Goal: Task Accomplishment & Management: Manage account settings

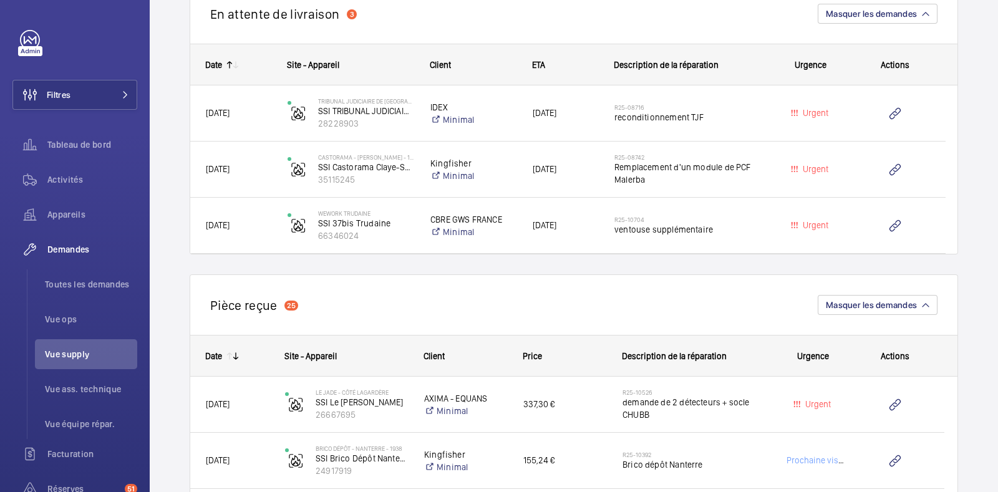
scroll to position [1008, 0]
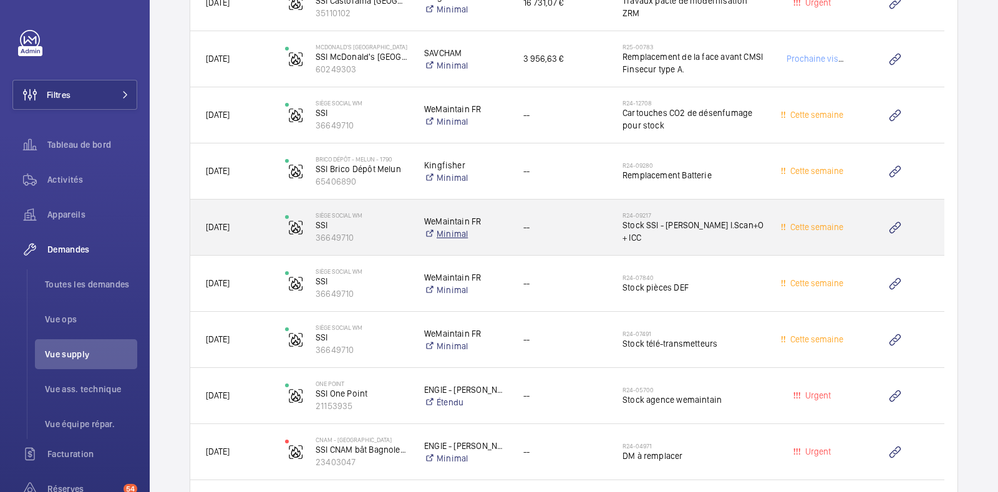
scroll to position [2021, 0]
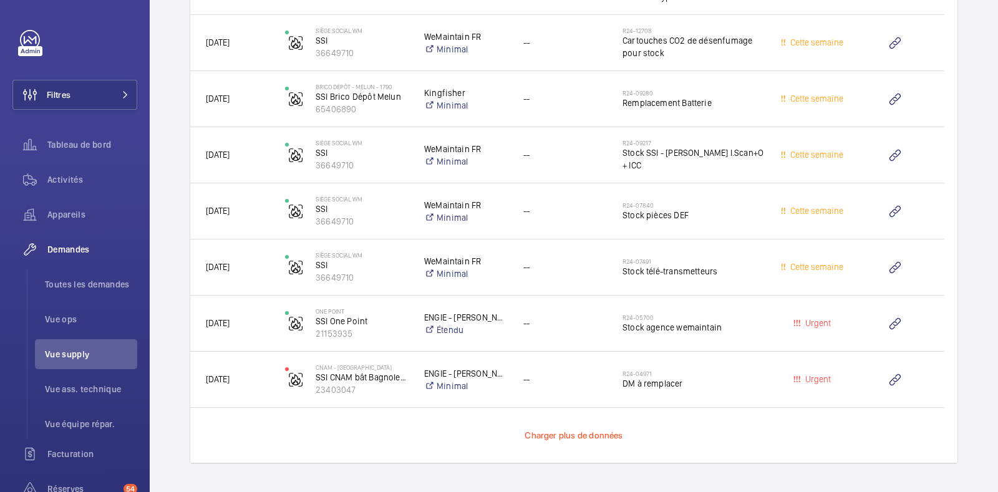
click at [593, 432] on span "Charger plus de données" at bounding box center [574, 435] width 98 height 10
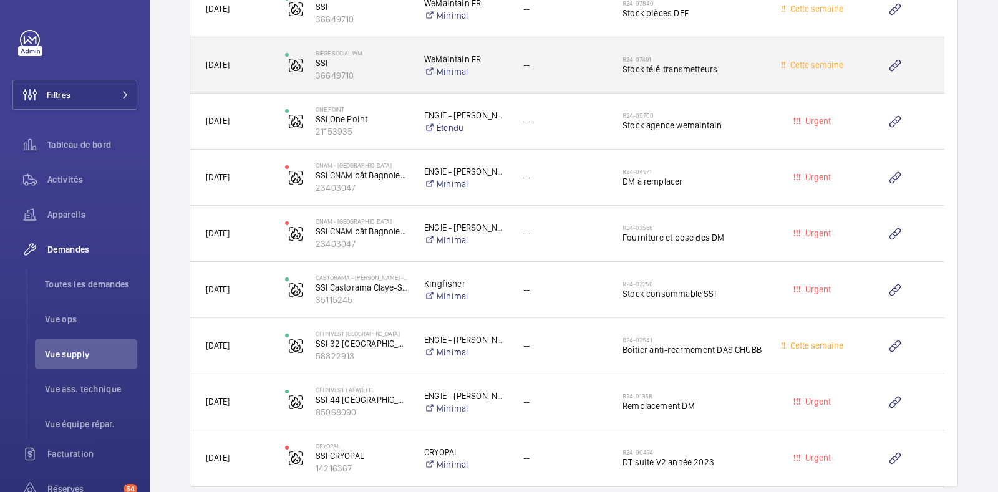
scroll to position [2247, 0]
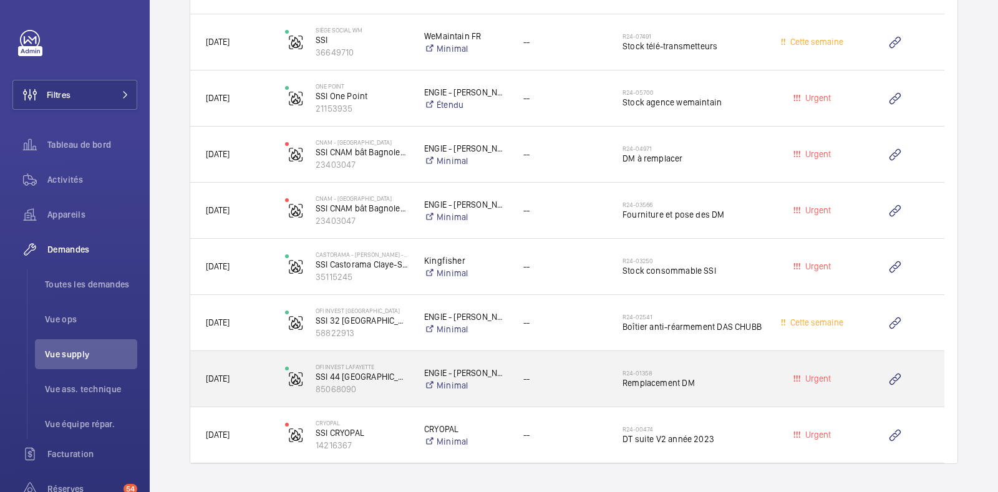
click at [568, 376] on span "--" at bounding box center [564, 379] width 83 height 14
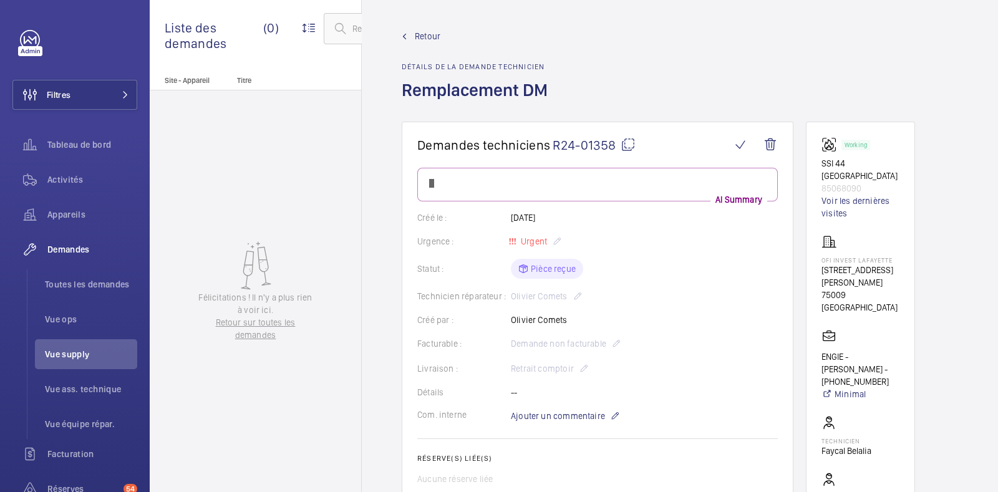
drag, startPoint x: 605, startPoint y: 370, endPoint x: 610, endPoint y: 382, distance: 13.4
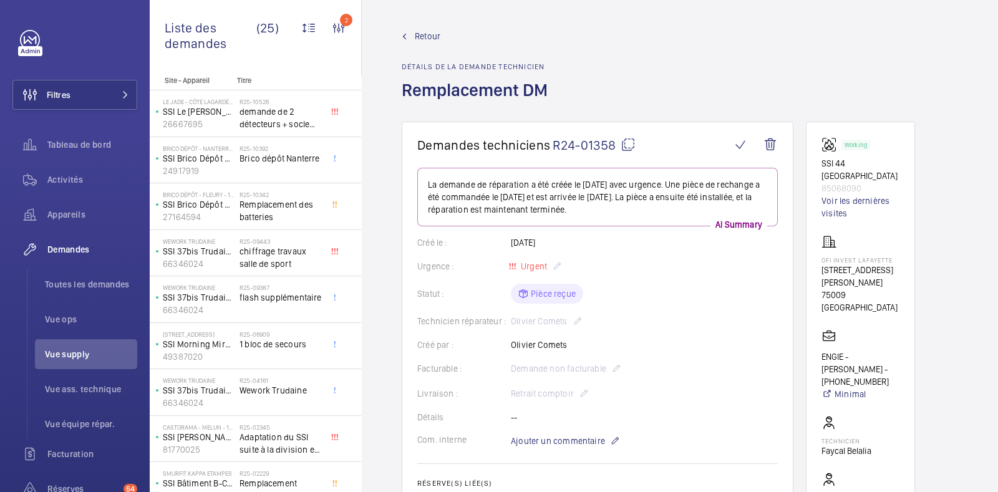
click at [416, 41] on span "Retour" at bounding box center [428, 36] width 26 height 12
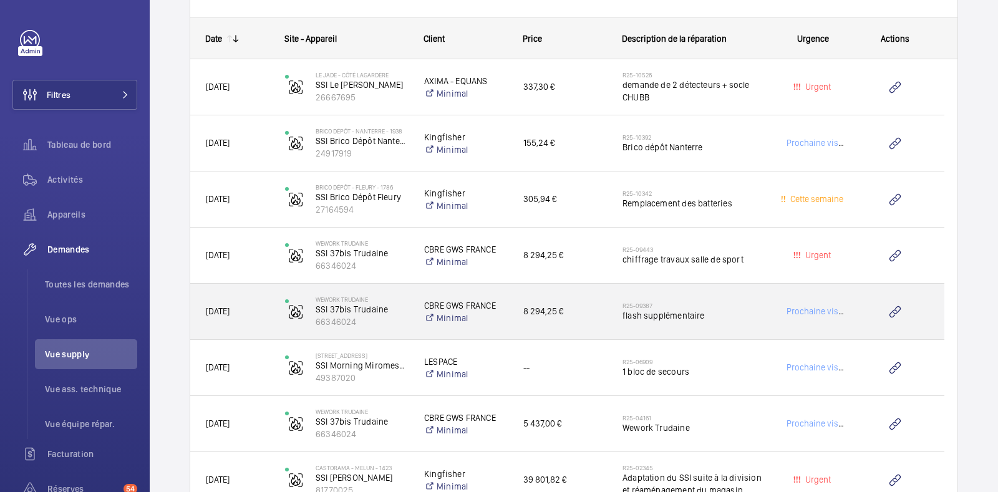
scroll to position [1326, 0]
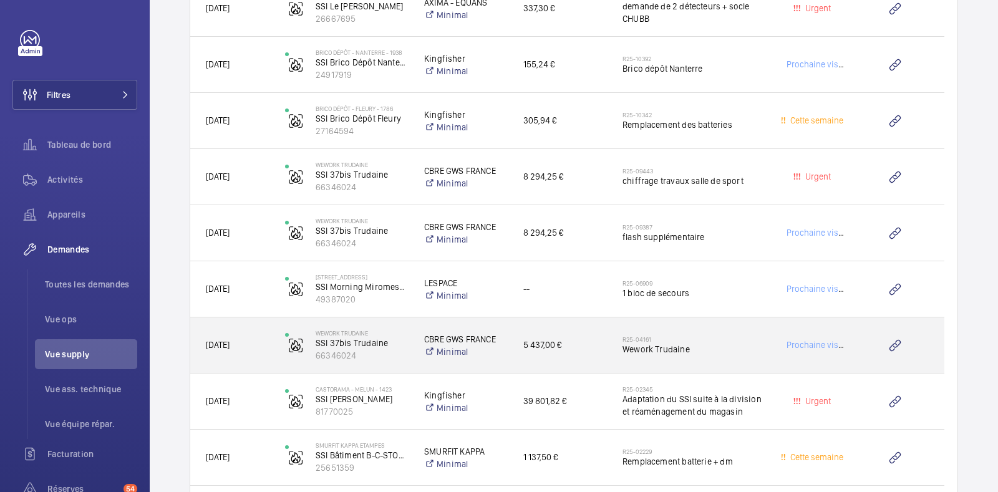
click at [722, 336] on h2 "R25-04161" at bounding box center [694, 339] width 143 height 7
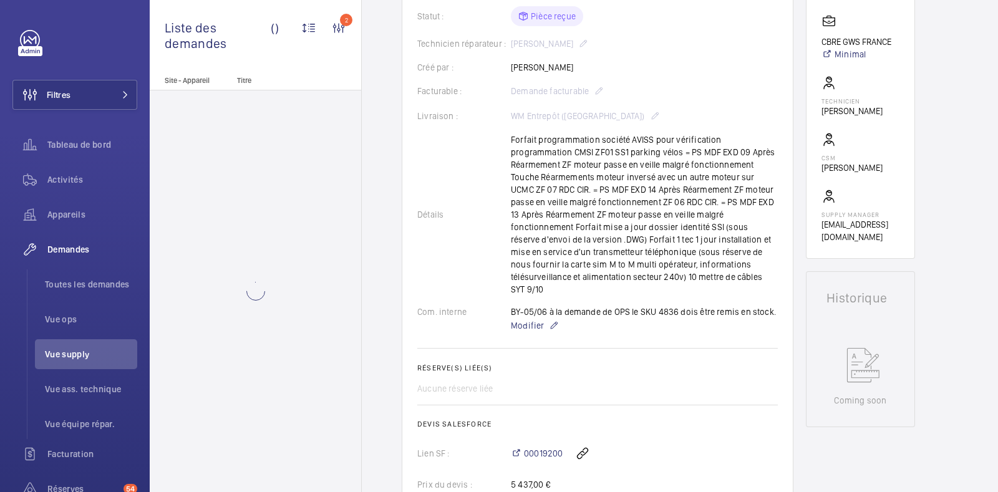
scroll to position [311, 0]
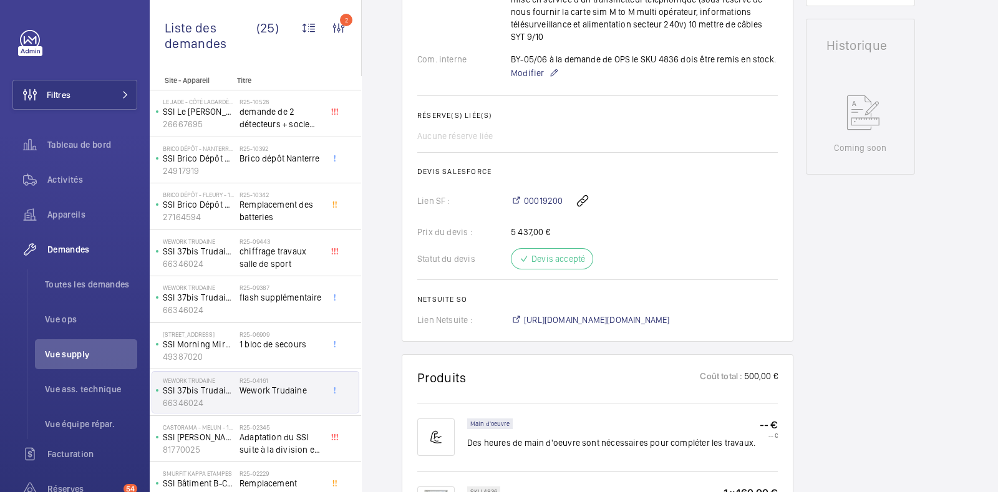
scroll to position [545, 0]
click at [542, 192] on span "00019200" at bounding box center [543, 198] width 39 height 12
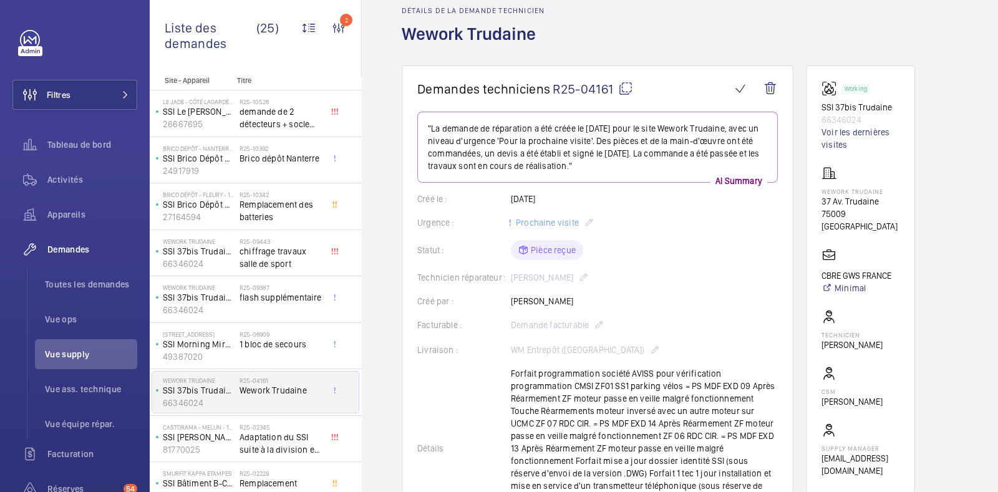
scroll to position [0, 0]
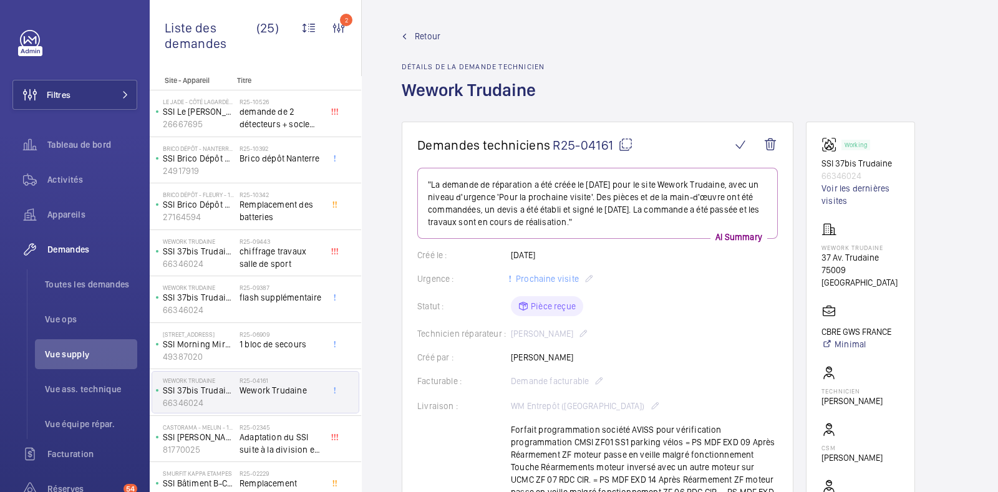
click at [421, 32] on span "Retour" at bounding box center [428, 36] width 26 height 12
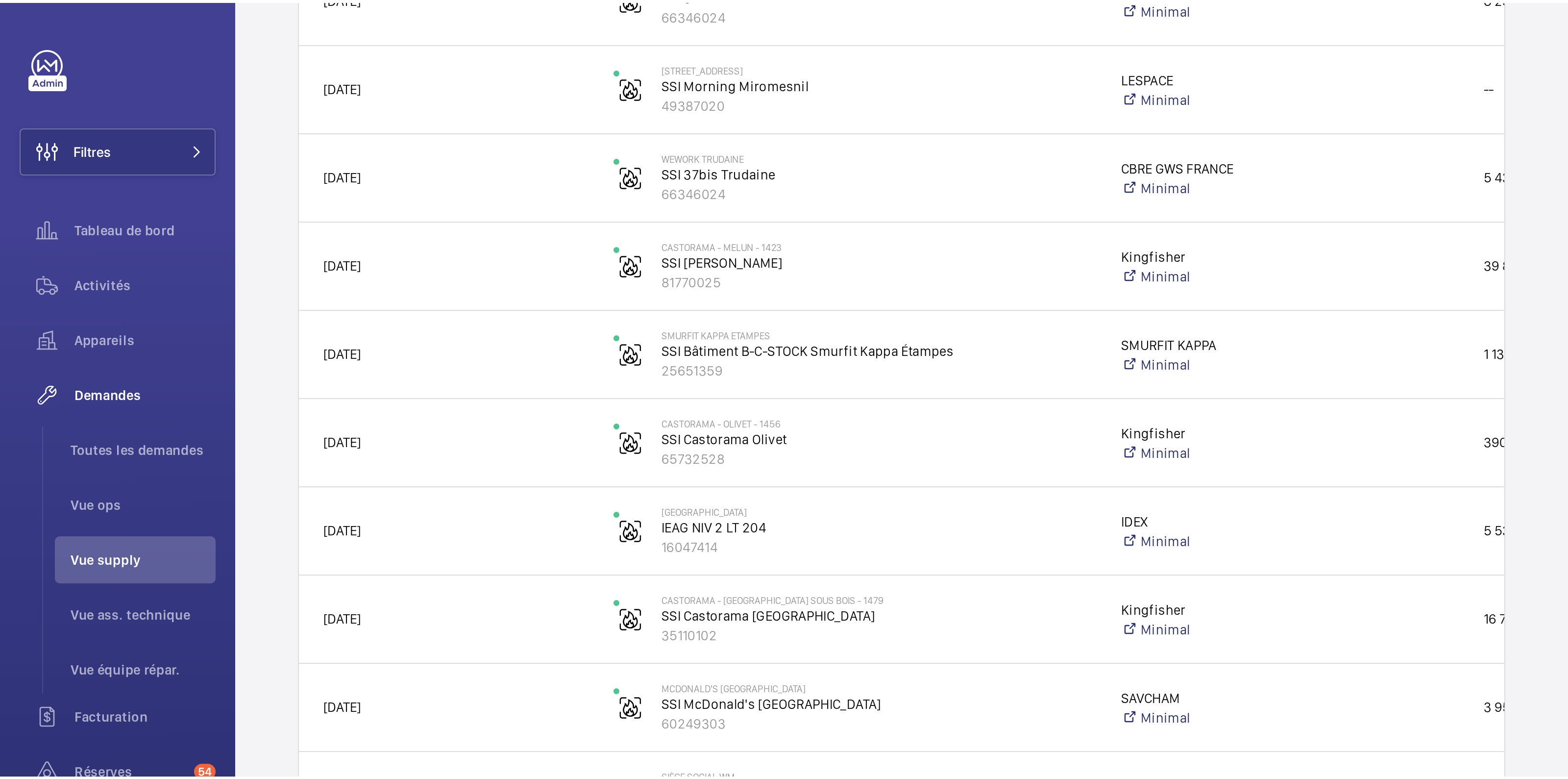
scroll to position [1196, 0]
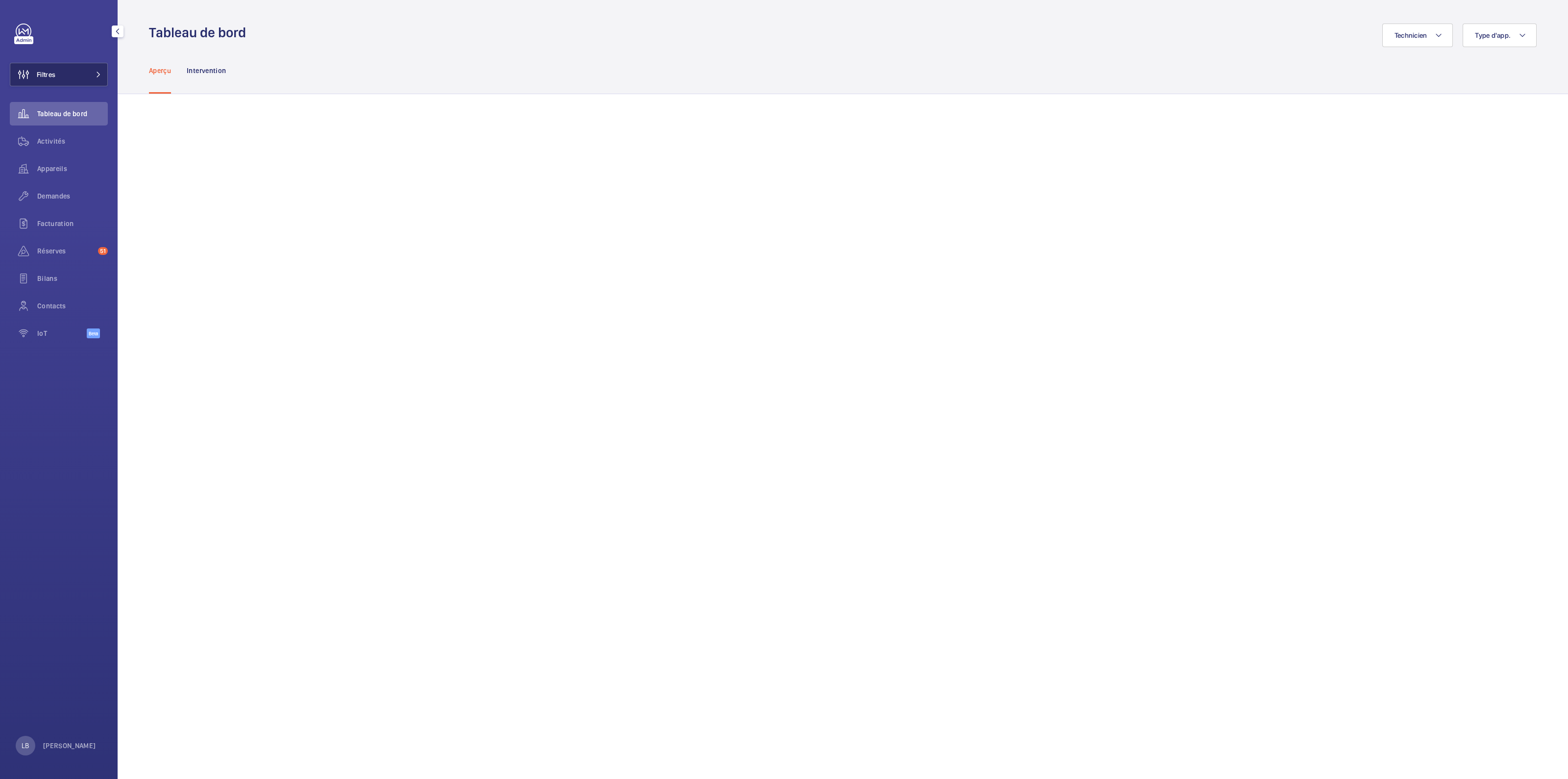
click at [64, 70] on button "Filtres" at bounding box center [58, 75] width 98 height 24
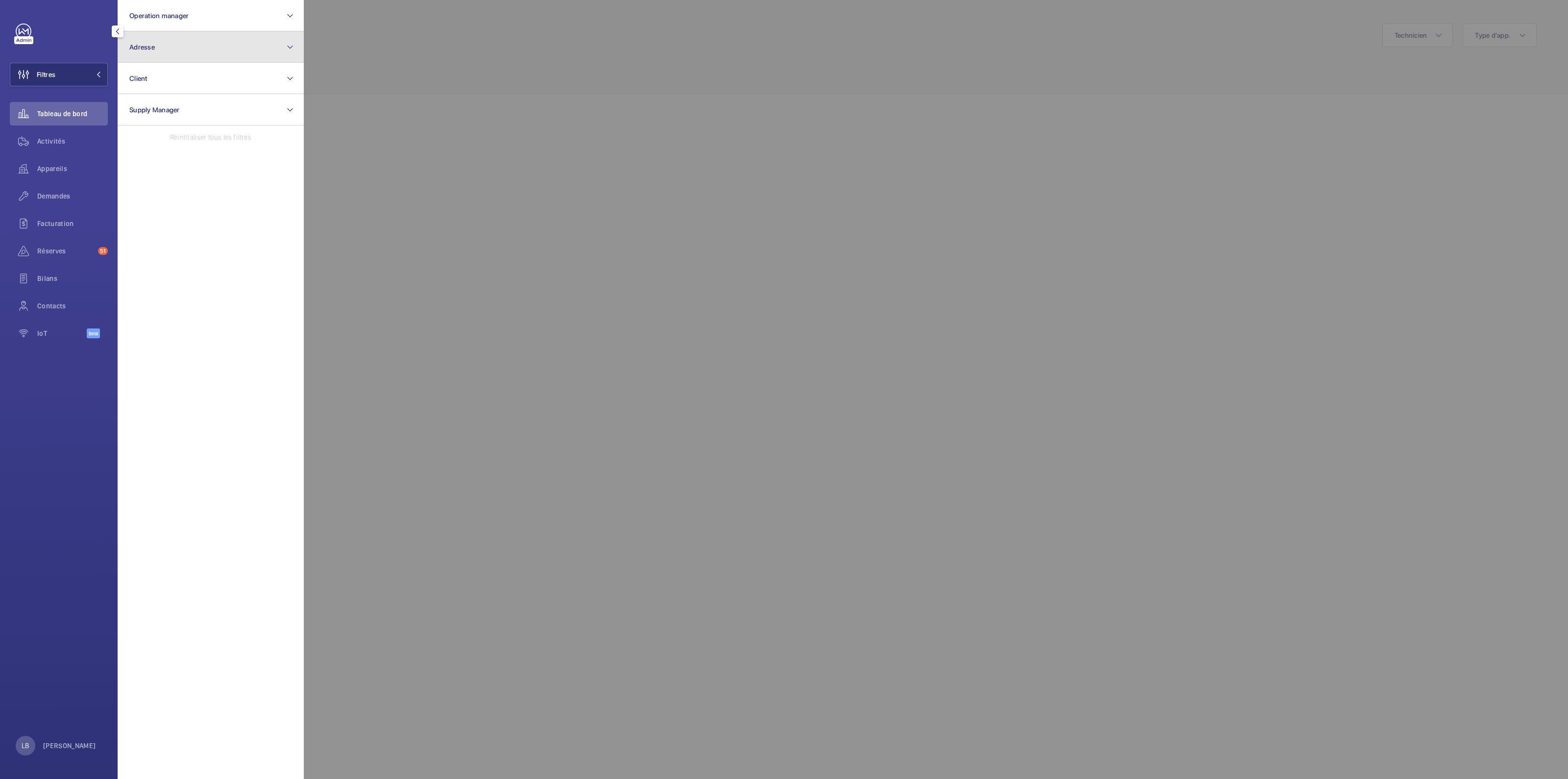
click at [147, 50] on button "Adresse" at bounding box center [211, 47] width 186 height 31
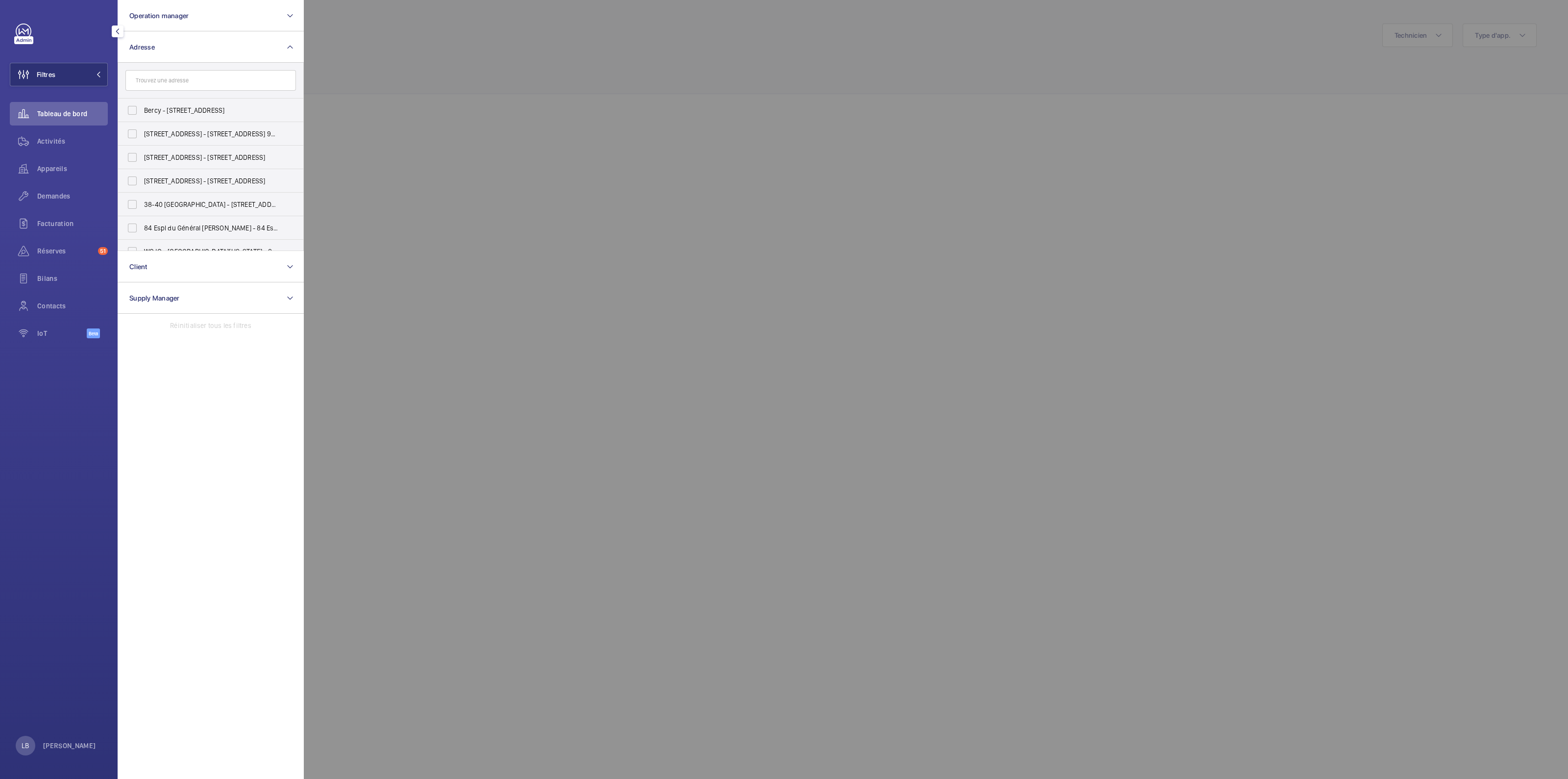
click at [181, 84] on input "text" at bounding box center [211, 80] width 170 height 20
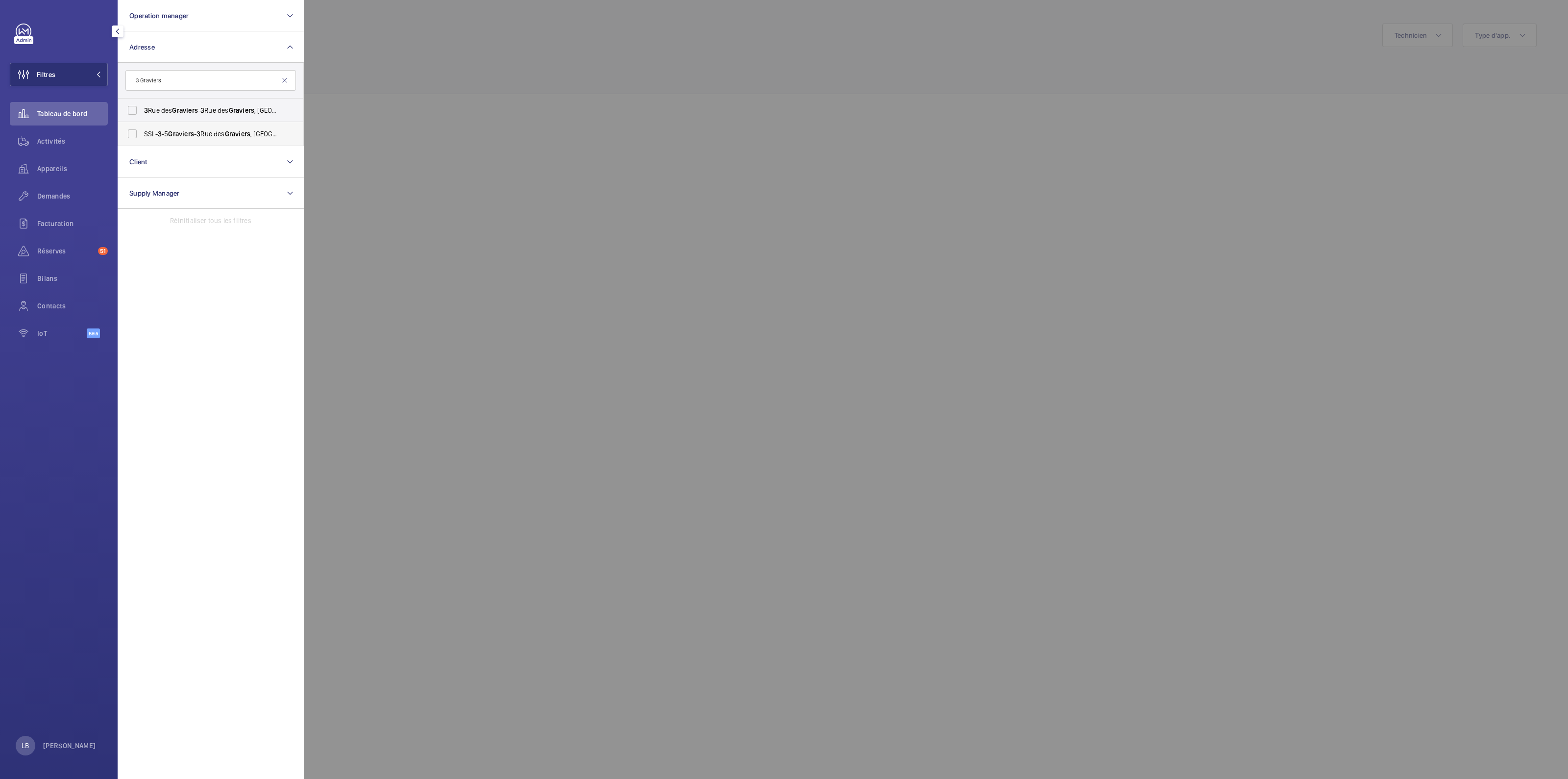
type input "3 Graviers"
click at [133, 134] on label "SSI - 3 -5 Graviers - 3 Rue des Graviers , NEUILLY-SUR-SEINE 92200" at bounding box center [203, 134] width 170 height 24
click at [133, 134] on input "SSI - 3 -5 Graviers - 3 Rue des Graviers , NEUILLY-SUR-SEINE 92200" at bounding box center [132, 134] width 20 height 20
checkbox input "true"
click at [53, 140] on span "Activités" at bounding box center [72, 141] width 71 height 9
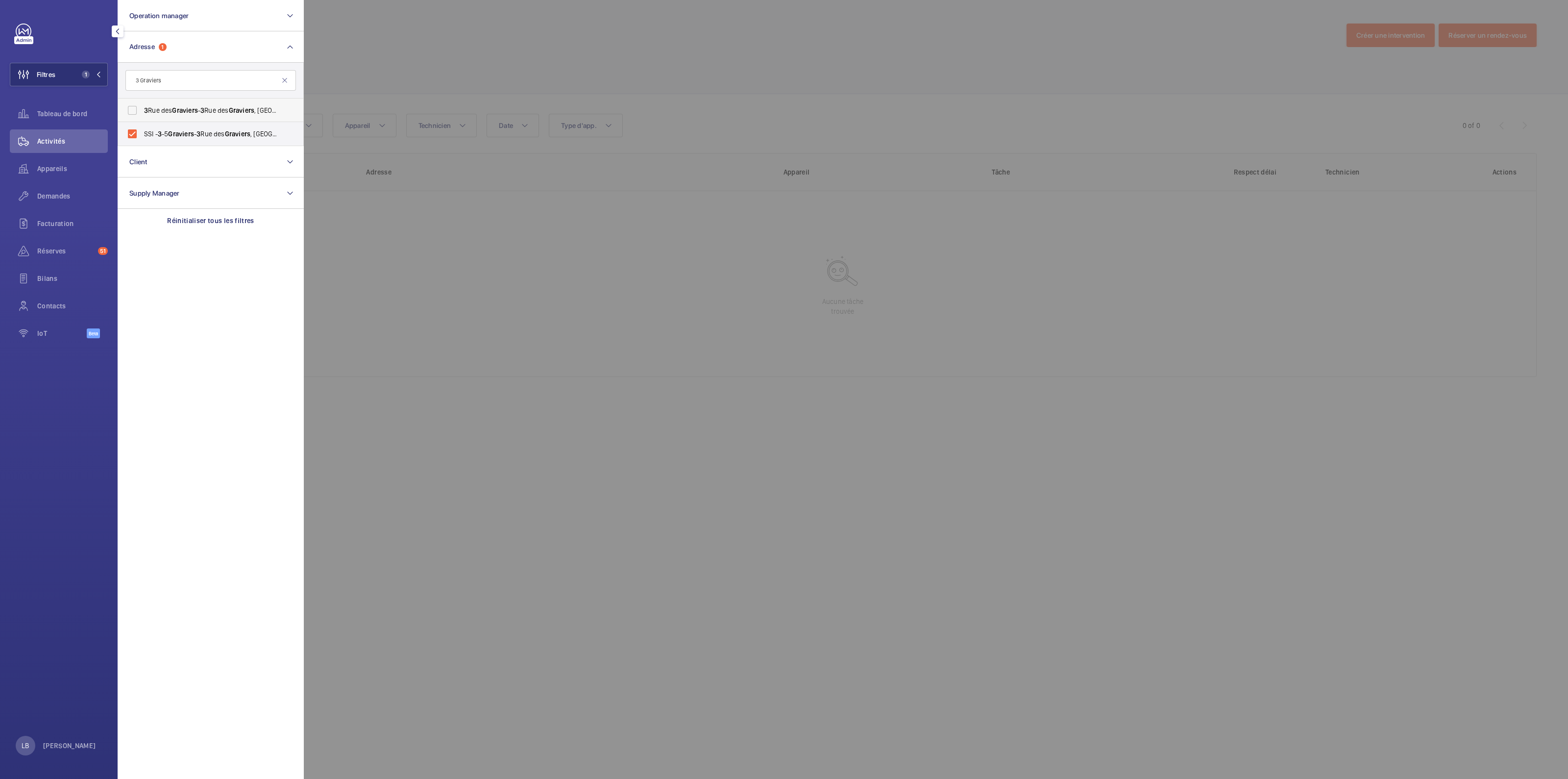
click at [136, 112] on label "3 Rue des Graviers - 3 Rue des Graviers , 92200 NEUILLY-SUR-SEINE, NEUILLY-SUR-…" at bounding box center [203, 110] width 170 height 24
click at [136, 112] on input "3 Rue des Graviers - 3 Rue des Graviers , 92200 NEUILLY-SUR-SEINE, NEUILLY-SUR-…" at bounding box center [132, 110] width 20 height 20
checkbox input "true"
click at [834, 88] on div at bounding box center [1088, 389] width 1568 height 779
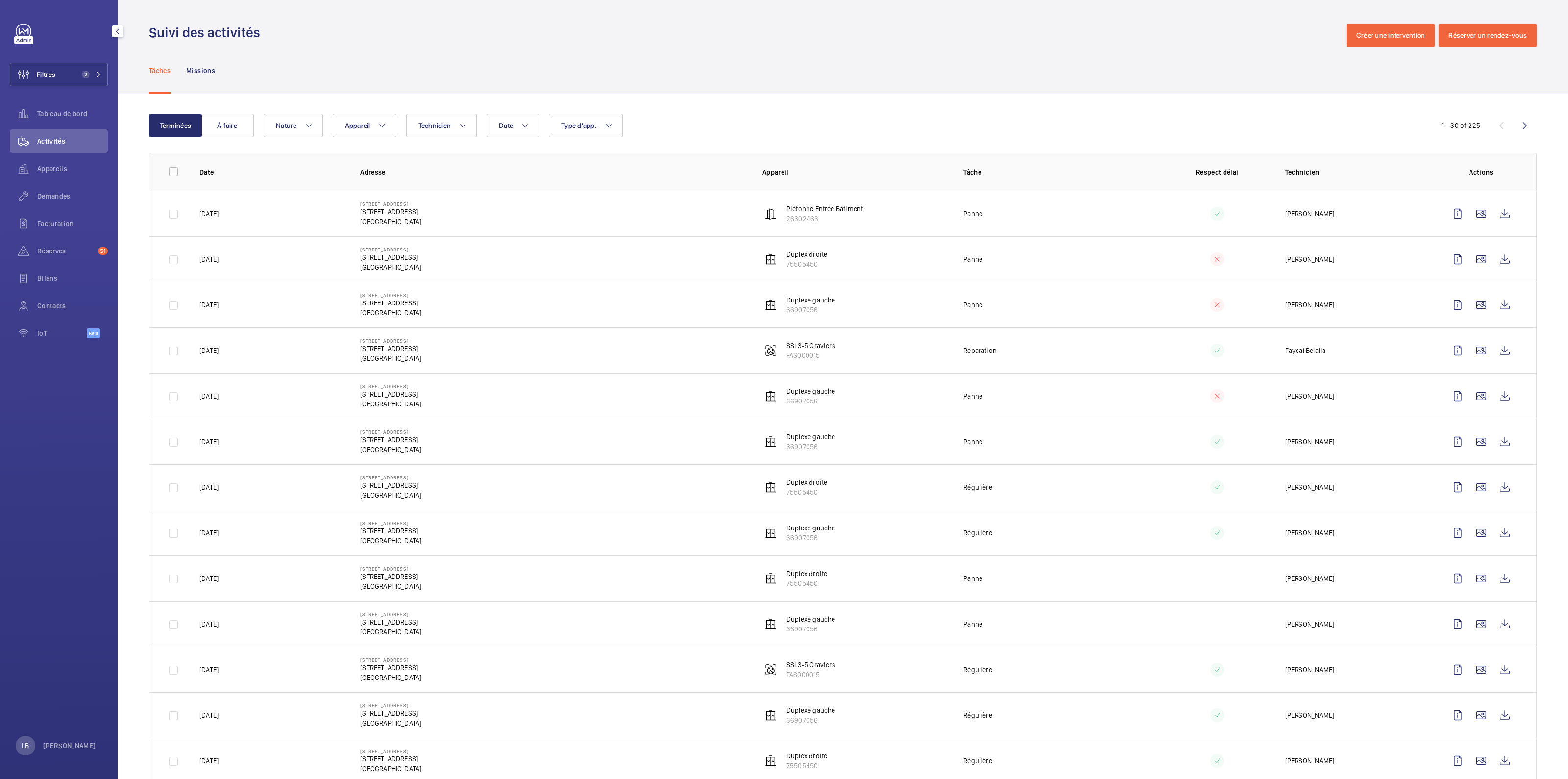
drag, startPoint x: 1103, startPoint y: 347, endPoint x: 1144, endPoint y: 337, distance: 42.2
click at [1105, 346] on td "Réparation" at bounding box center [1049, 351] width 201 height 46
click at [1129, 674] on td "Régulière" at bounding box center [1049, 670] width 201 height 46
click at [1449, 664] on wm-front-icon-button at bounding box center [1458, 670] width 24 height 24
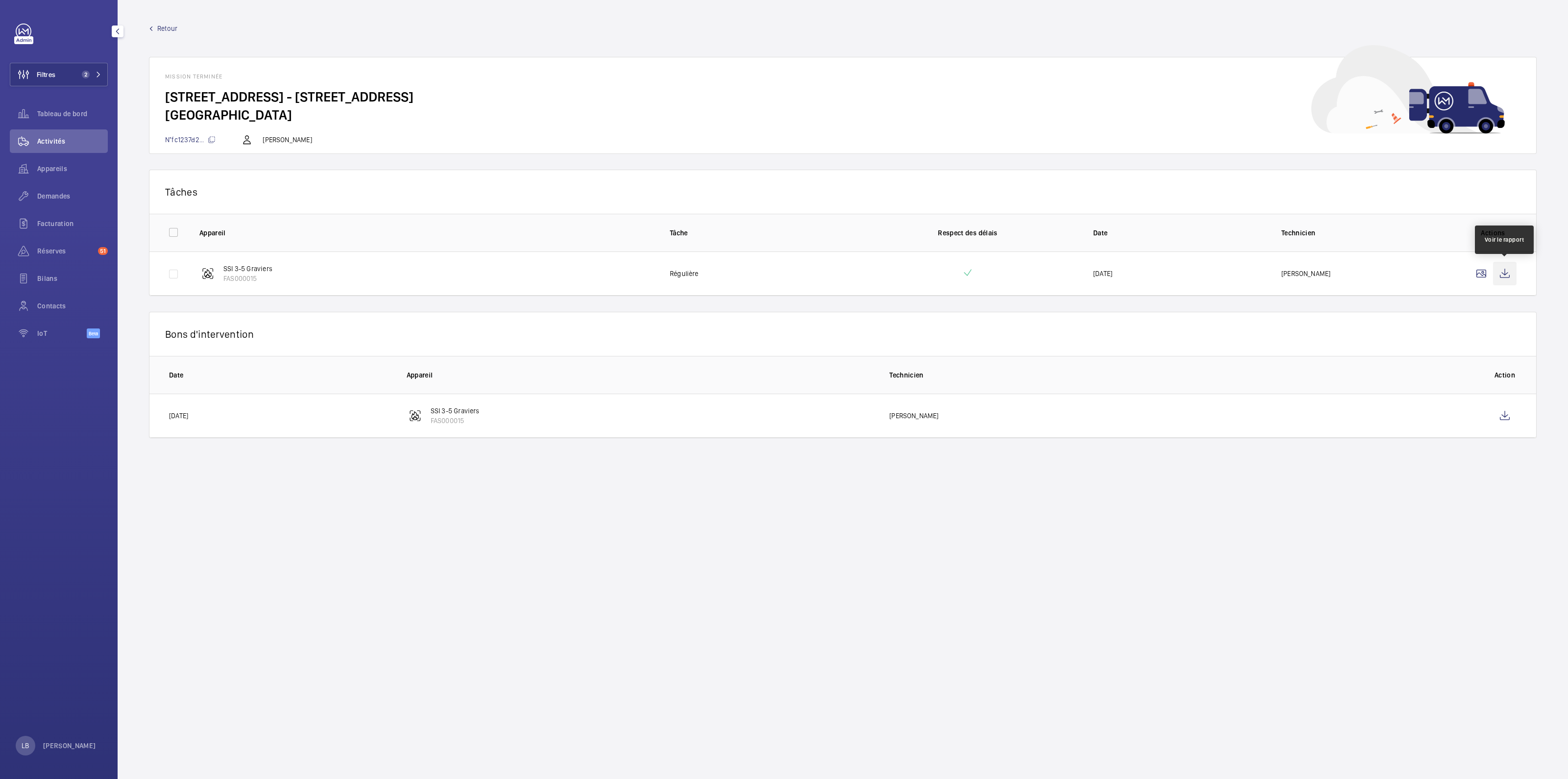
click at [1502, 272] on wm-front-icon-button at bounding box center [1505, 274] width 24 height 24
click at [152, 29] on mat-icon at bounding box center [152, 29] width 5 height 5
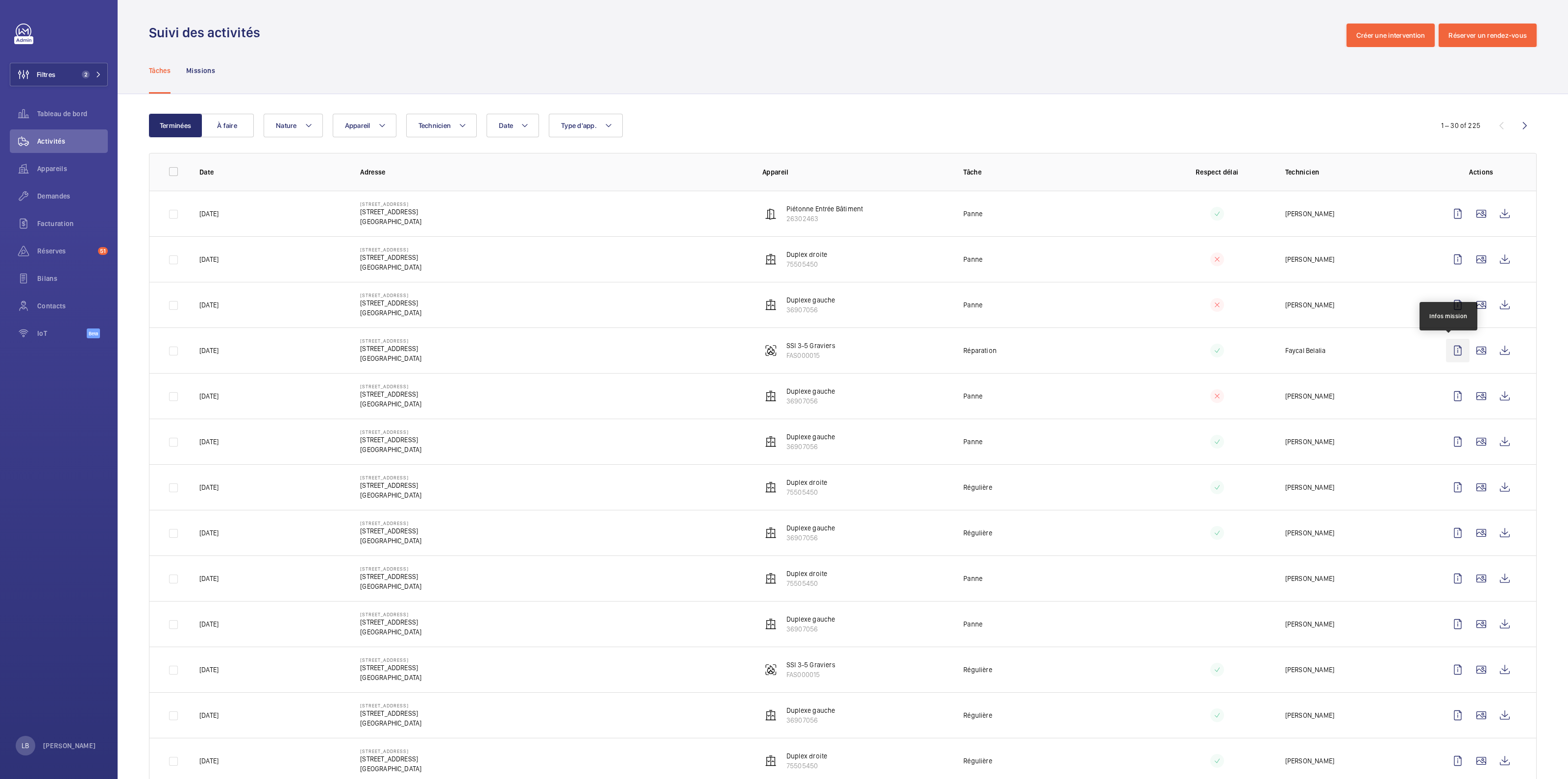
click at [1449, 347] on wm-front-icon-button at bounding box center [1458, 351] width 24 height 24
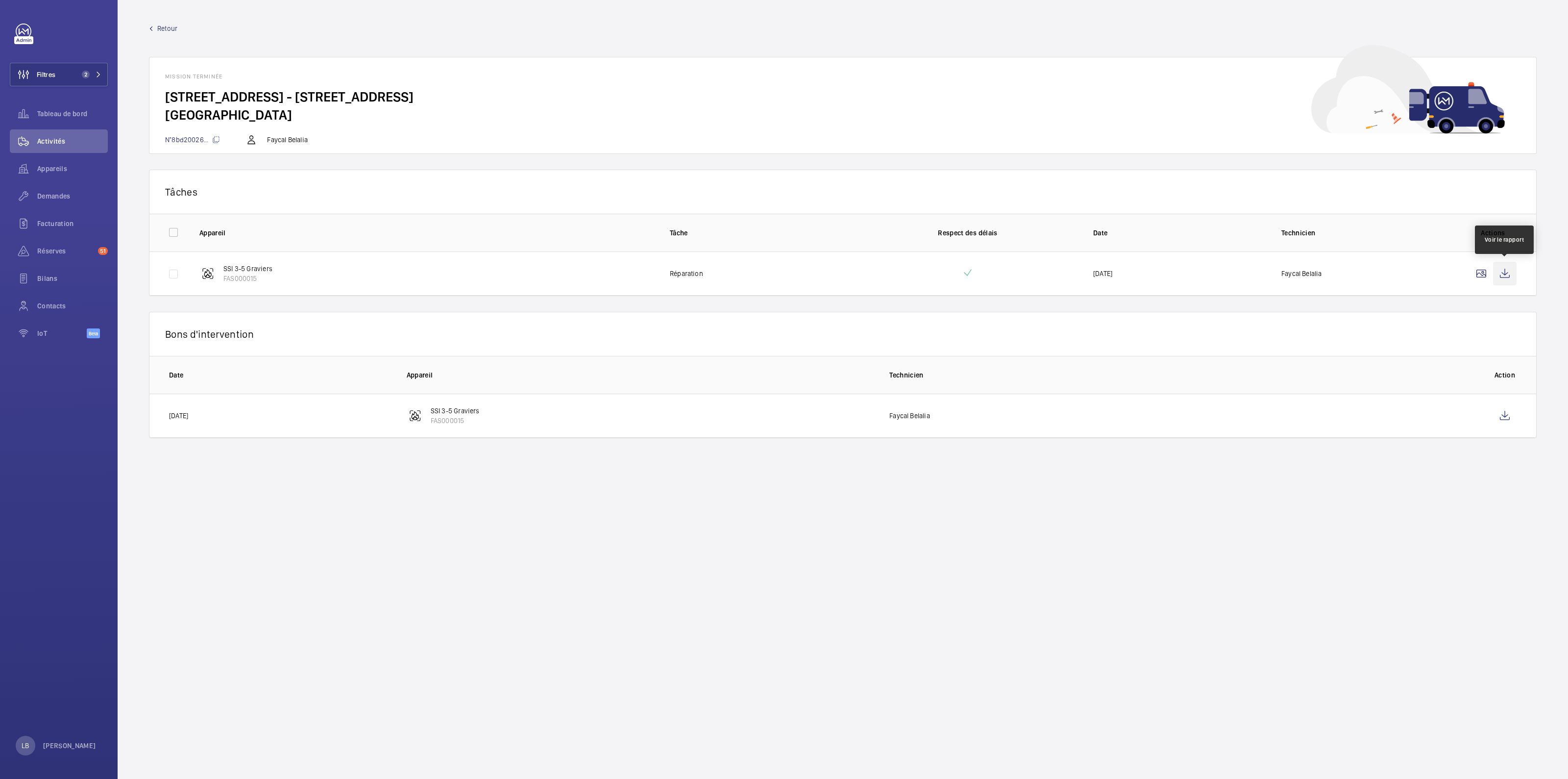
click at [1502, 270] on wm-front-icon-button at bounding box center [1505, 274] width 24 height 24
click at [1499, 413] on wm-front-icon-button at bounding box center [1505, 416] width 24 height 24
click at [625, 63] on wm-front-card-header "Mission terminée" at bounding box center [843, 72] width 1387 height 31
click at [168, 28] on span "Retour" at bounding box center [167, 28] width 20 height 9
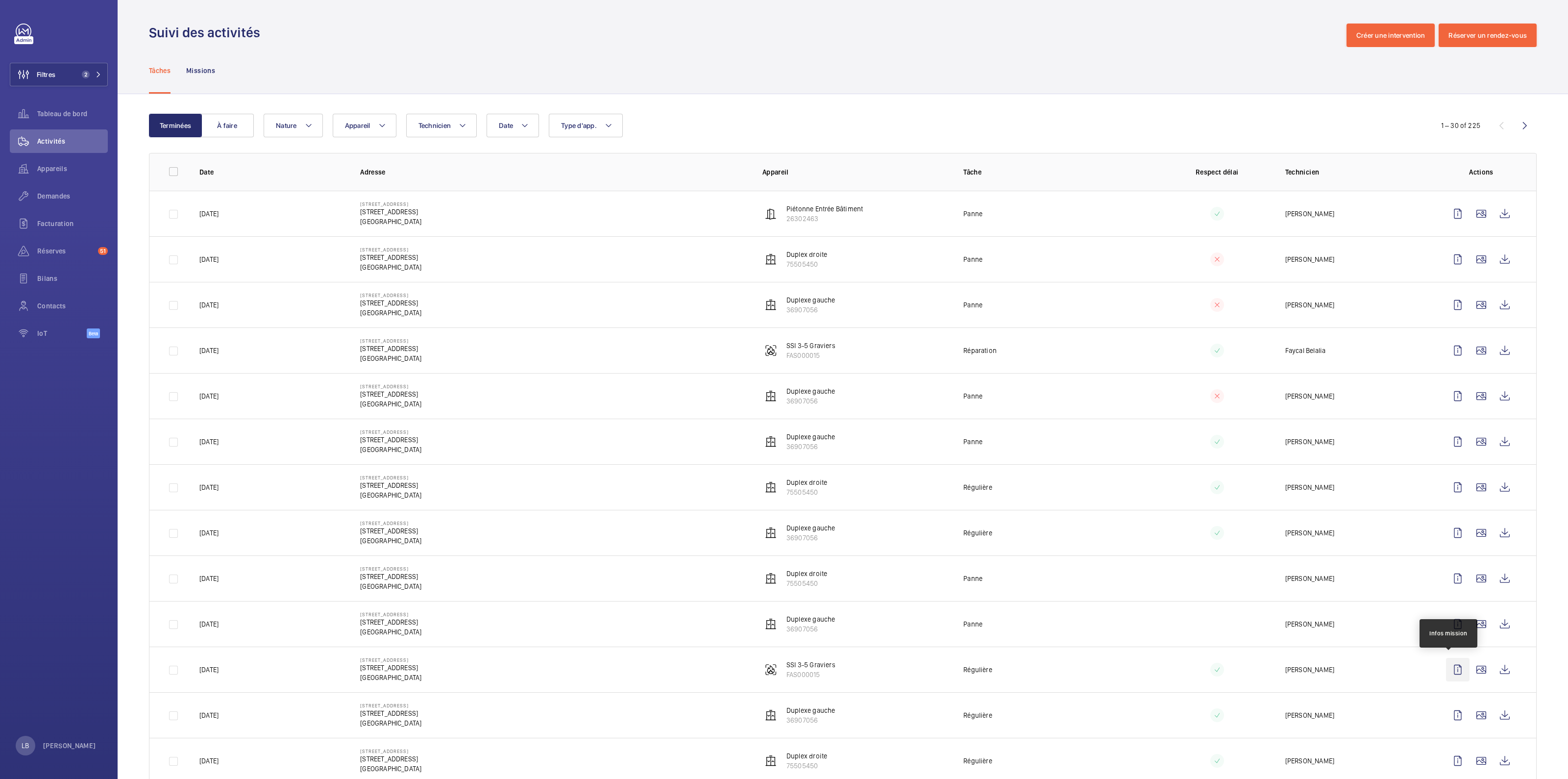
click at [1446, 668] on wm-front-icon-button at bounding box center [1458, 670] width 24 height 24
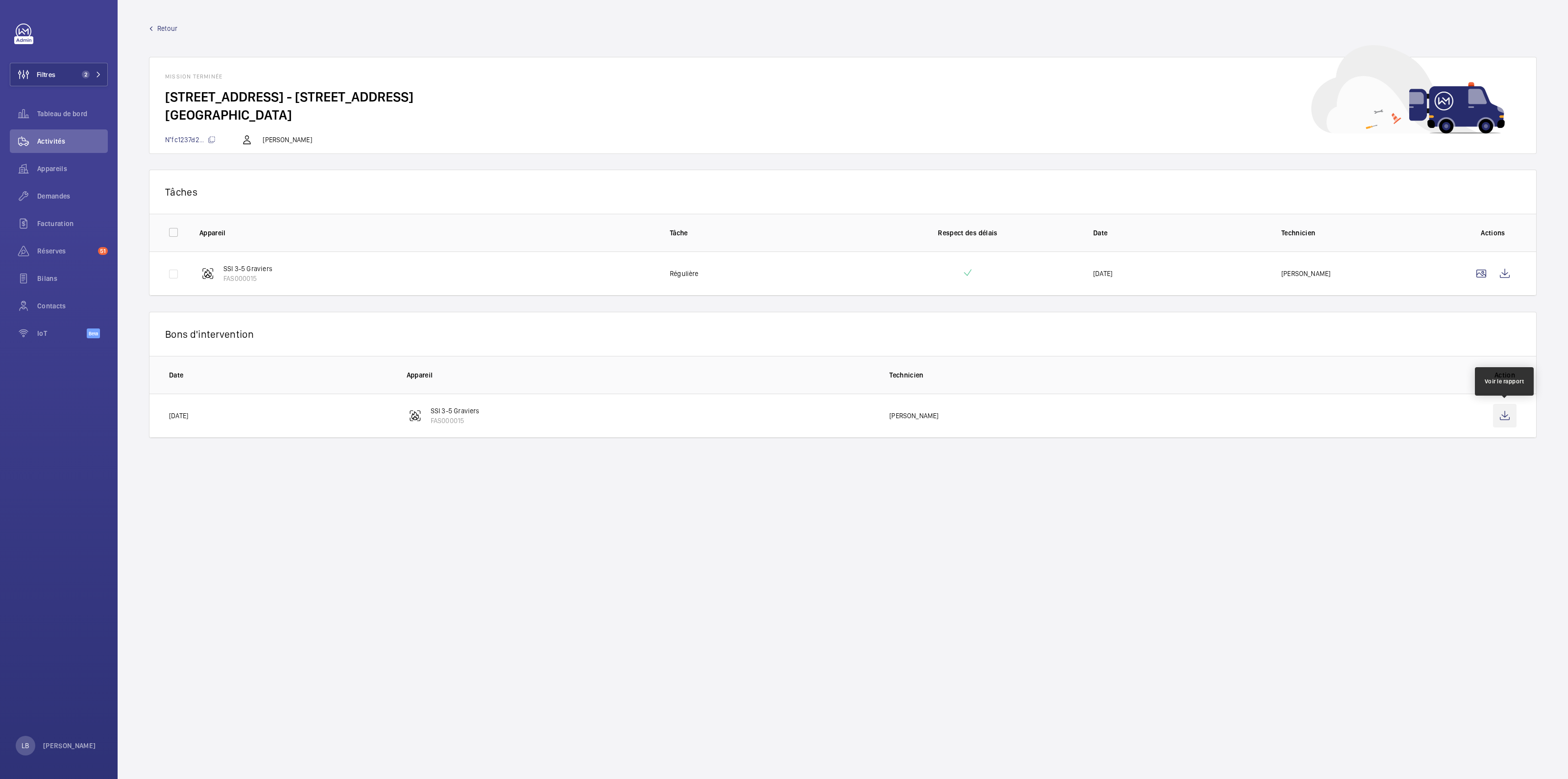
click at [1506, 410] on wm-front-icon-button at bounding box center [1505, 416] width 24 height 24
click at [1500, 272] on wm-front-icon-button at bounding box center [1505, 274] width 24 height 24
click at [64, 193] on span "Demandes" at bounding box center [72, 196] width 71 height 9
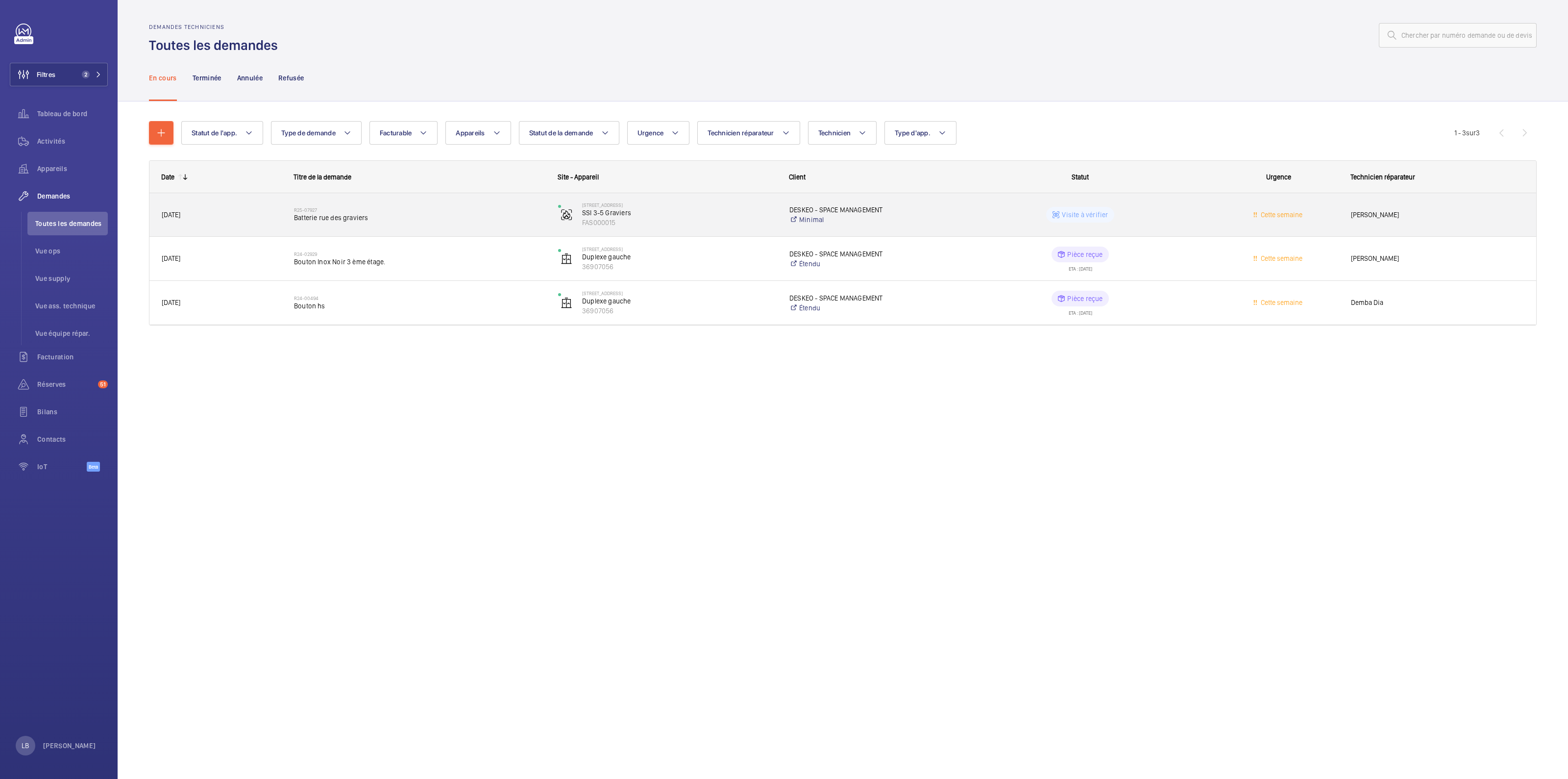
click at [1189, 220] on wm-front-pills-cell "Visite à vérifier" at bounding box center [1080, 215] width 251 height 16
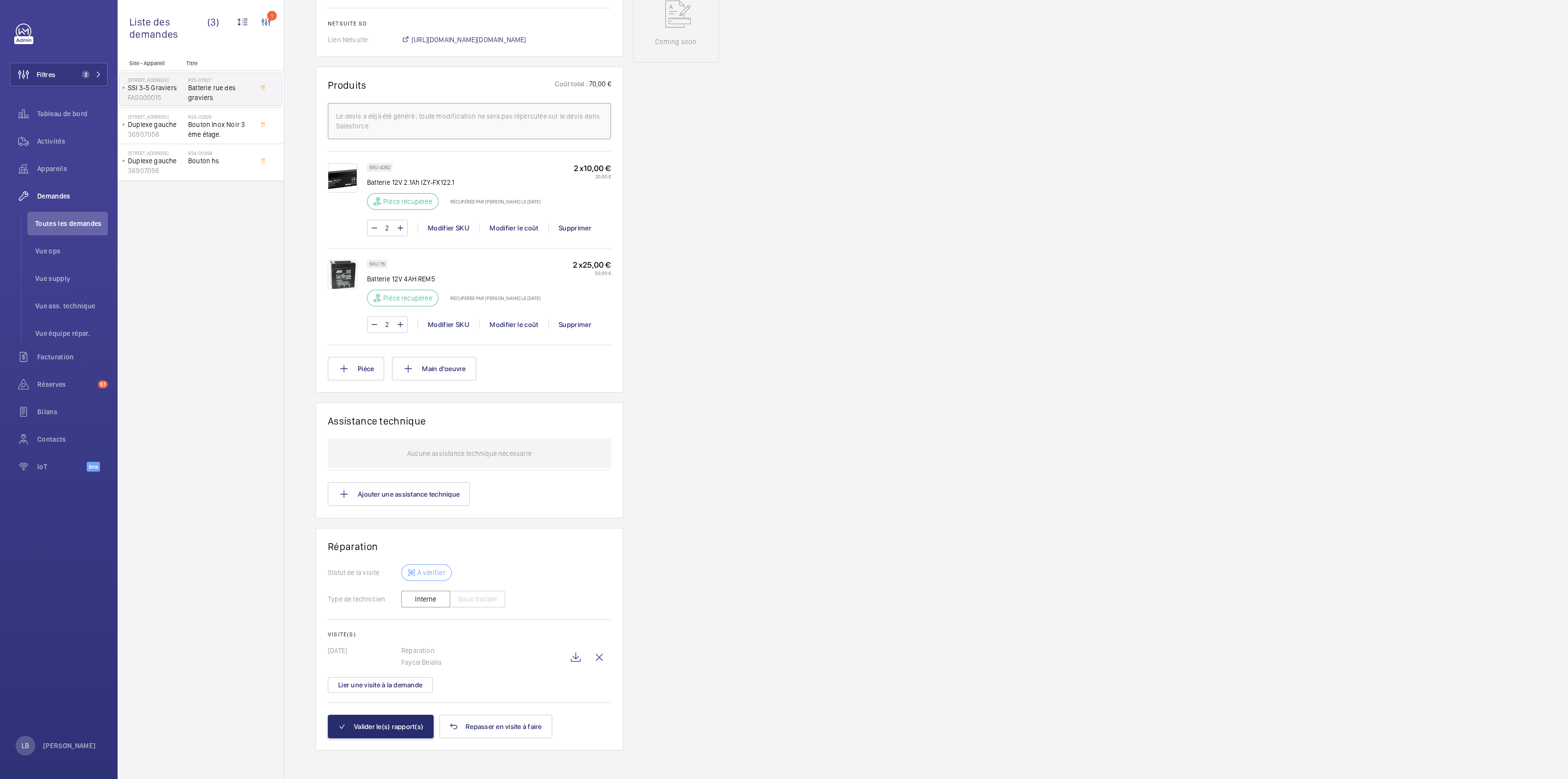
scroll to position [502, 0]
click at [390, 719] on button "Valider le(s) rapport(s)" at bounding box center [380, 726] width 106 height 24
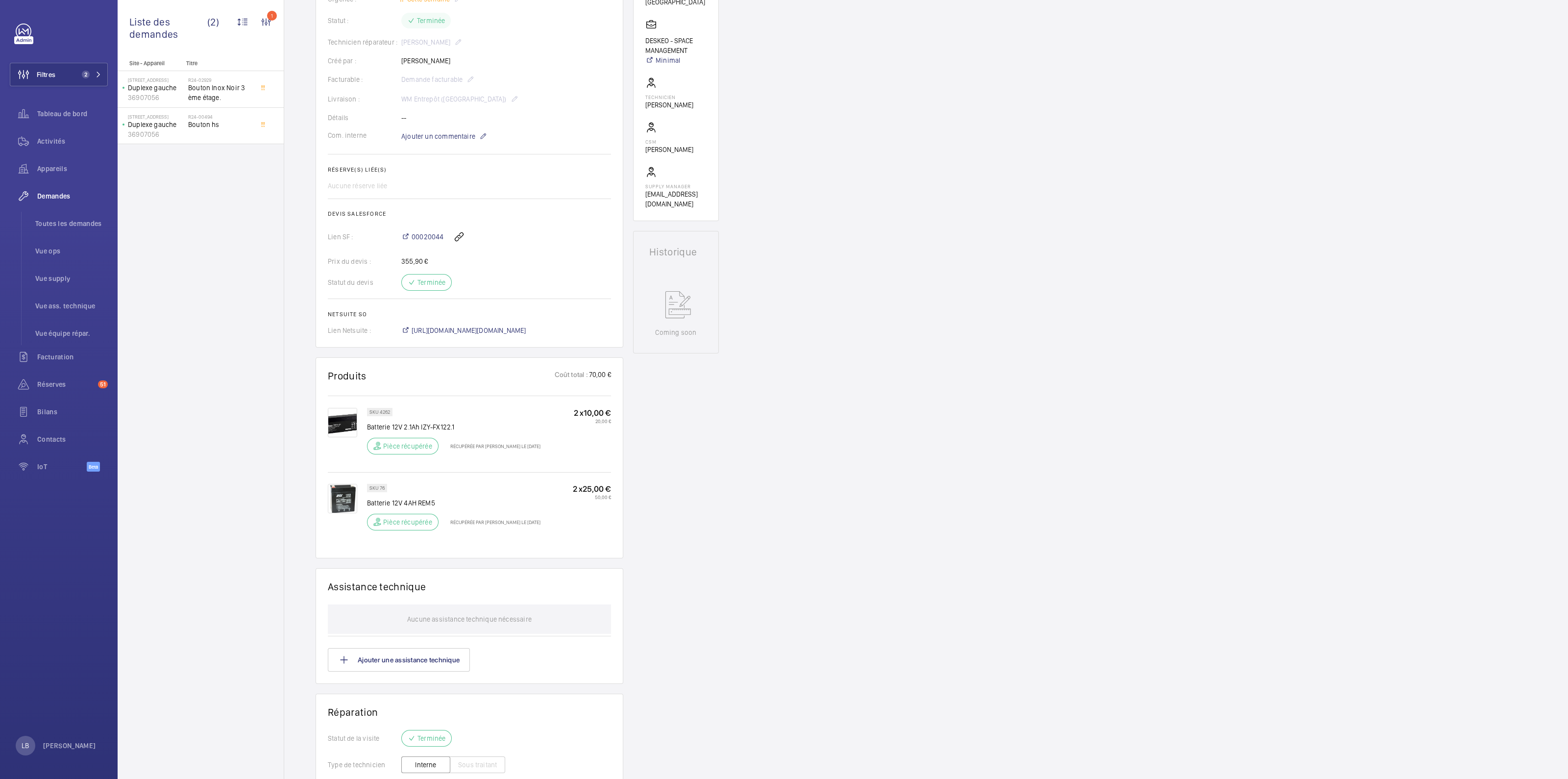
scroll to position [0, 0]
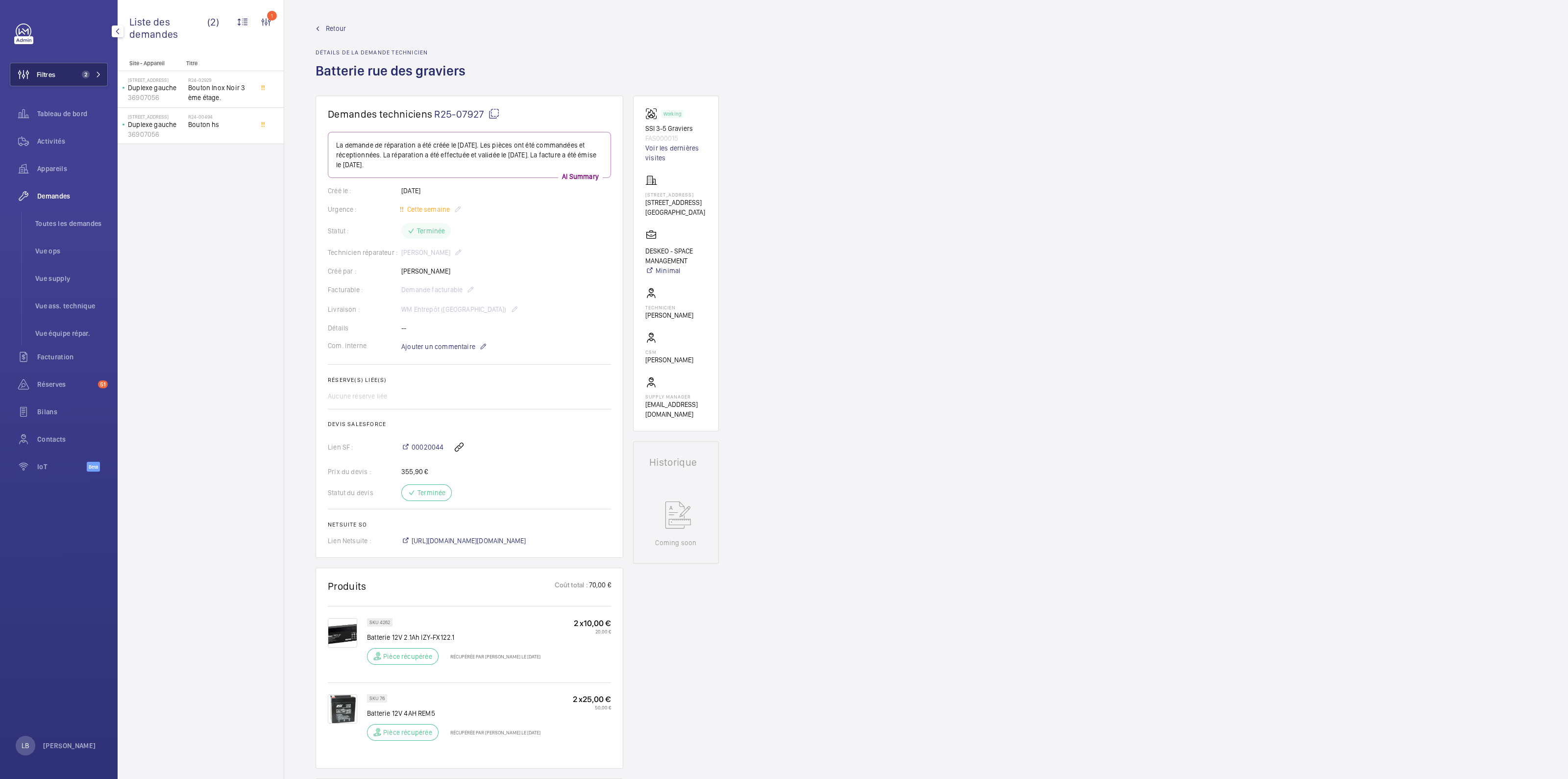
click at [72, 65] on button "Filtres 2" at bounding box center [58, 75] width 98 height 24
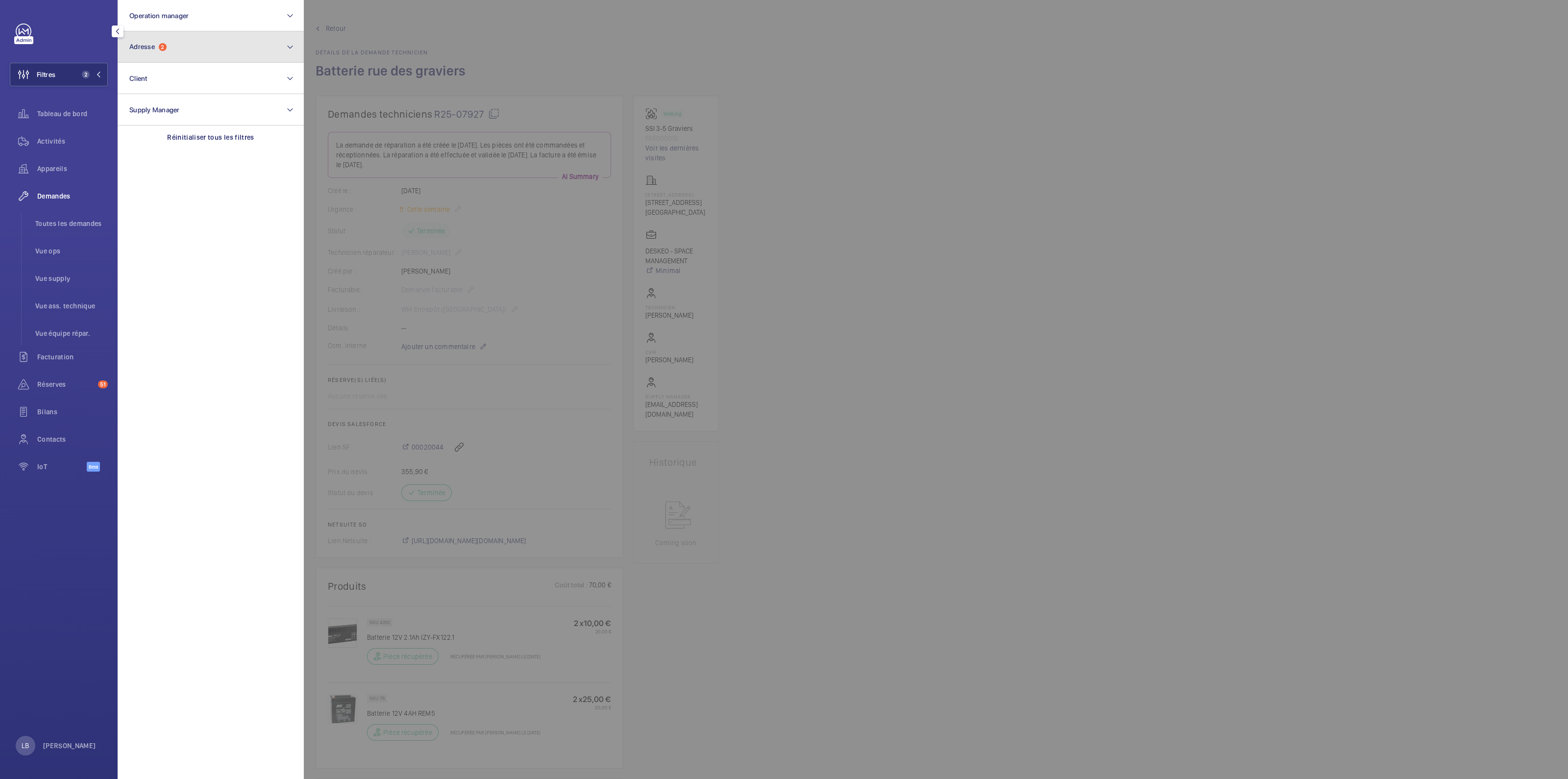
click at [184, 38] on button "Adresse 2" at bounding box center [211, 47] width 186 height 31
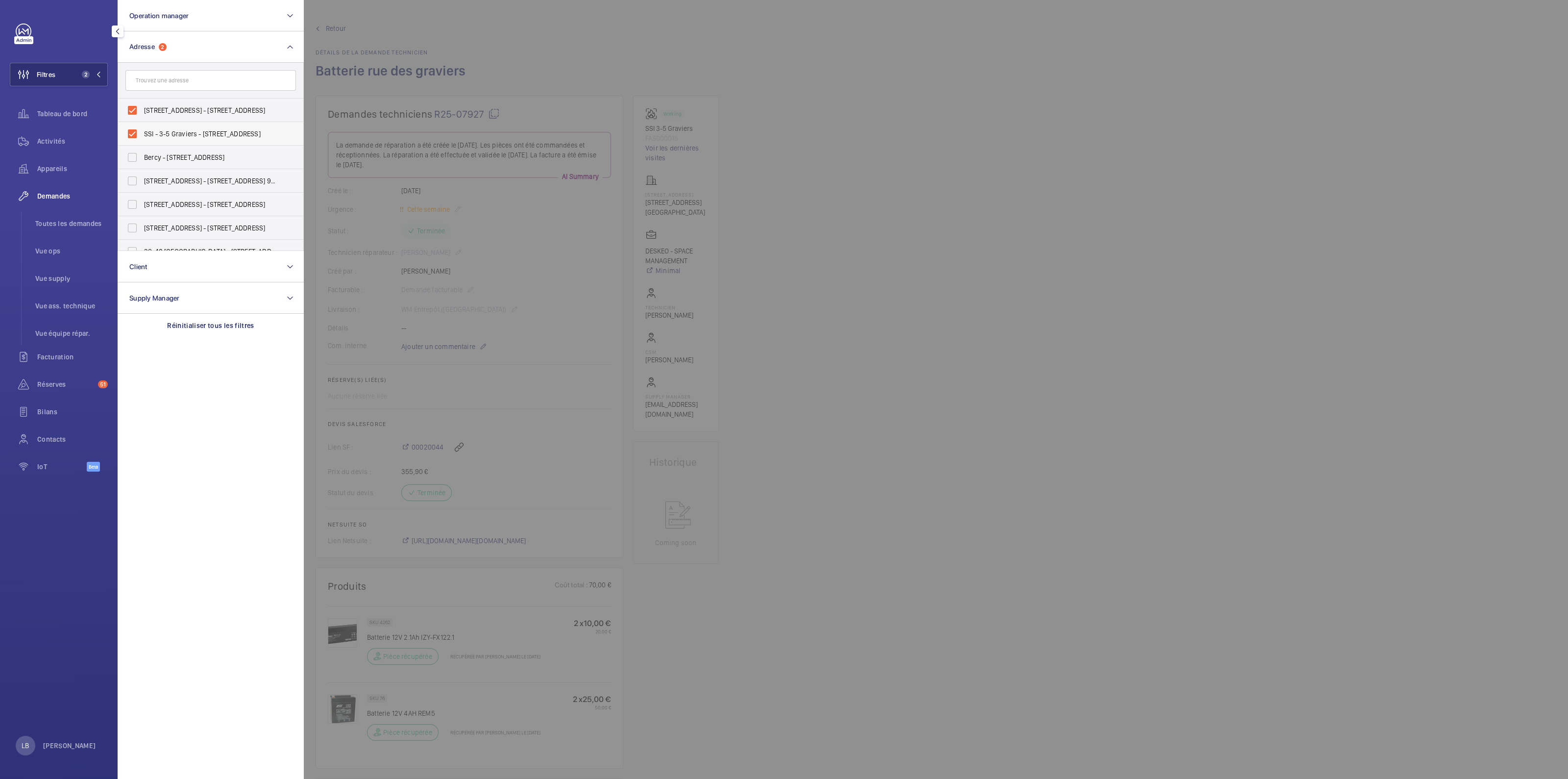
click at [131, 118] on label "3 Rue des Graviers - 3 Rue des Graviers, 92200 NEUILLY-SUR-SEINE, NEUILLY-SUR-S…" at bounding box center [203, 110] width 170 height 24
click at [131, 118] on input "3 Rue des Graviers - 3 Rue des Graviers, 92200 NEUILLY-SUR-SEINE, NEUILLY-SUR-S…" at bounding box center [132, 110] width 20 height 20
checkbox input "false"
click at [130, 137] on label "SSI - 3-5 Graviers - 3 Rue des Graviers, NEUILLY-SUR-SEINE 92200" at bounding box center [203, 134] width 170 height 24
click at [130, 137] on input "SSI - 3-5 Graviers - 3 Rue des Graviers, NEUILLY-SUR-SEINE 92200" at bounding box center [132, 134] width 20 height 20
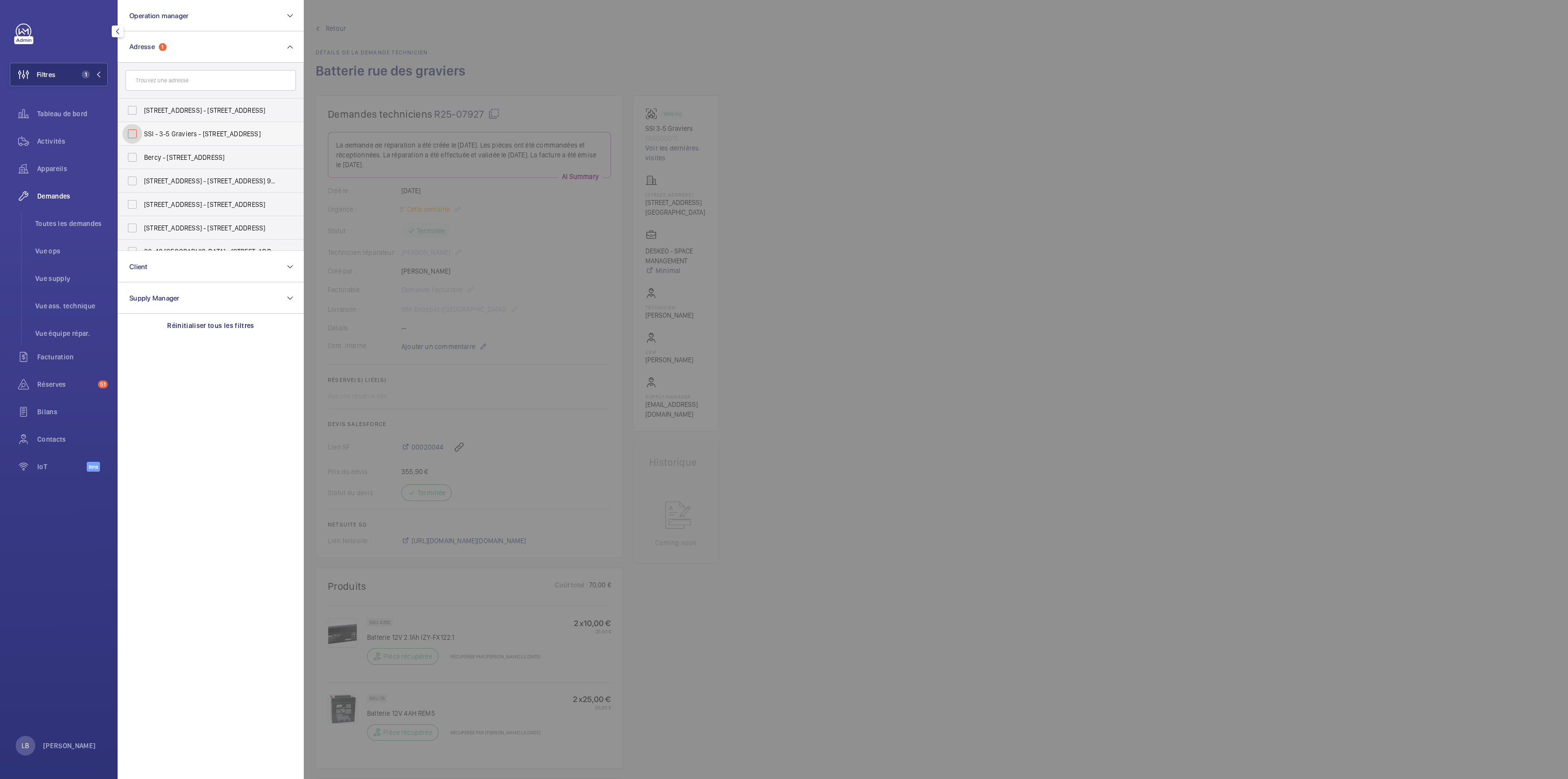
checkbox input "false"
click at [456, 25] on div at bounding box center [1088, 389] width 1568 height 779
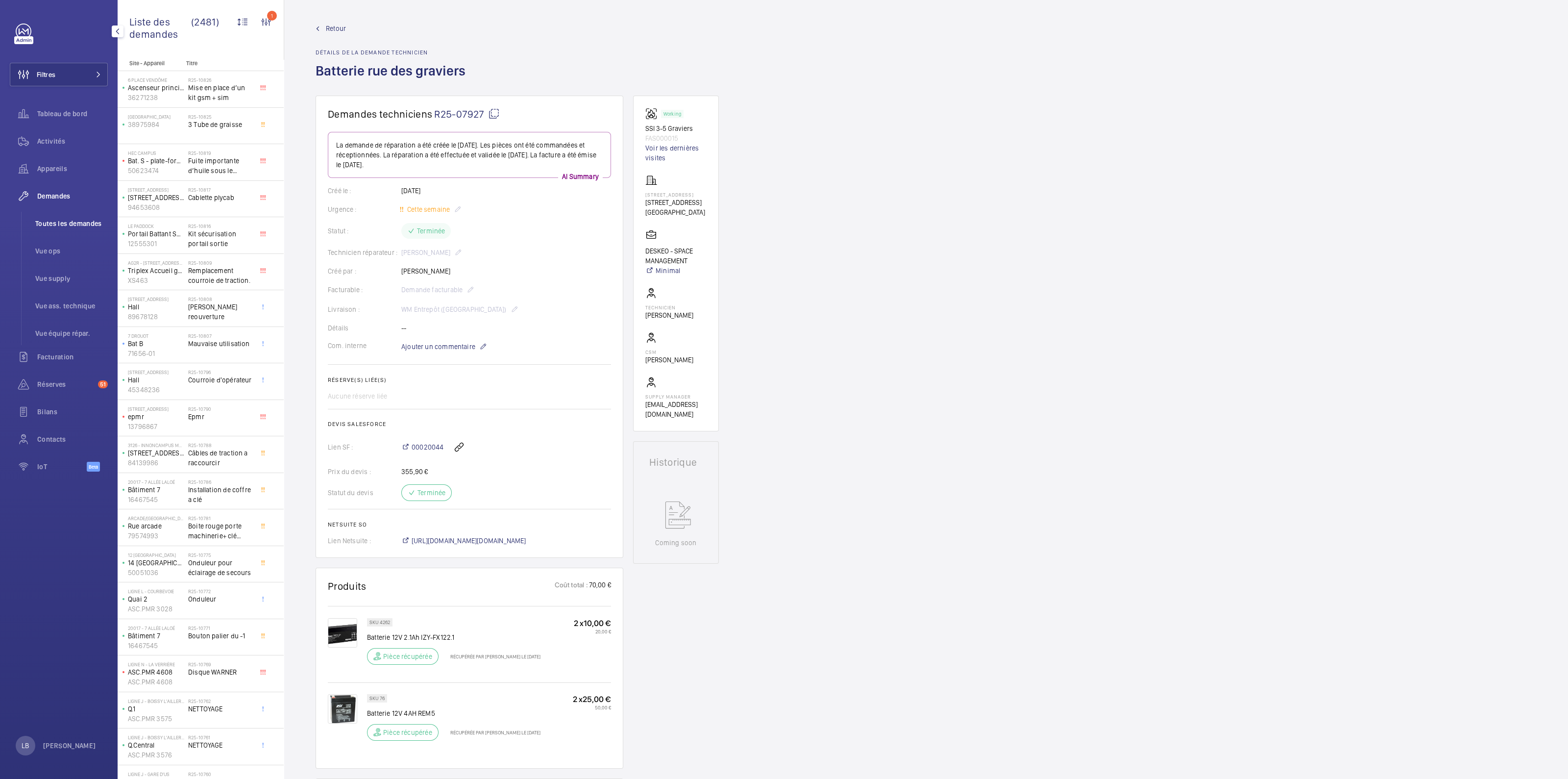
click at [57, 229] on li "Toutes les demandes" at bounding box center [68, 224] width 80 height 24
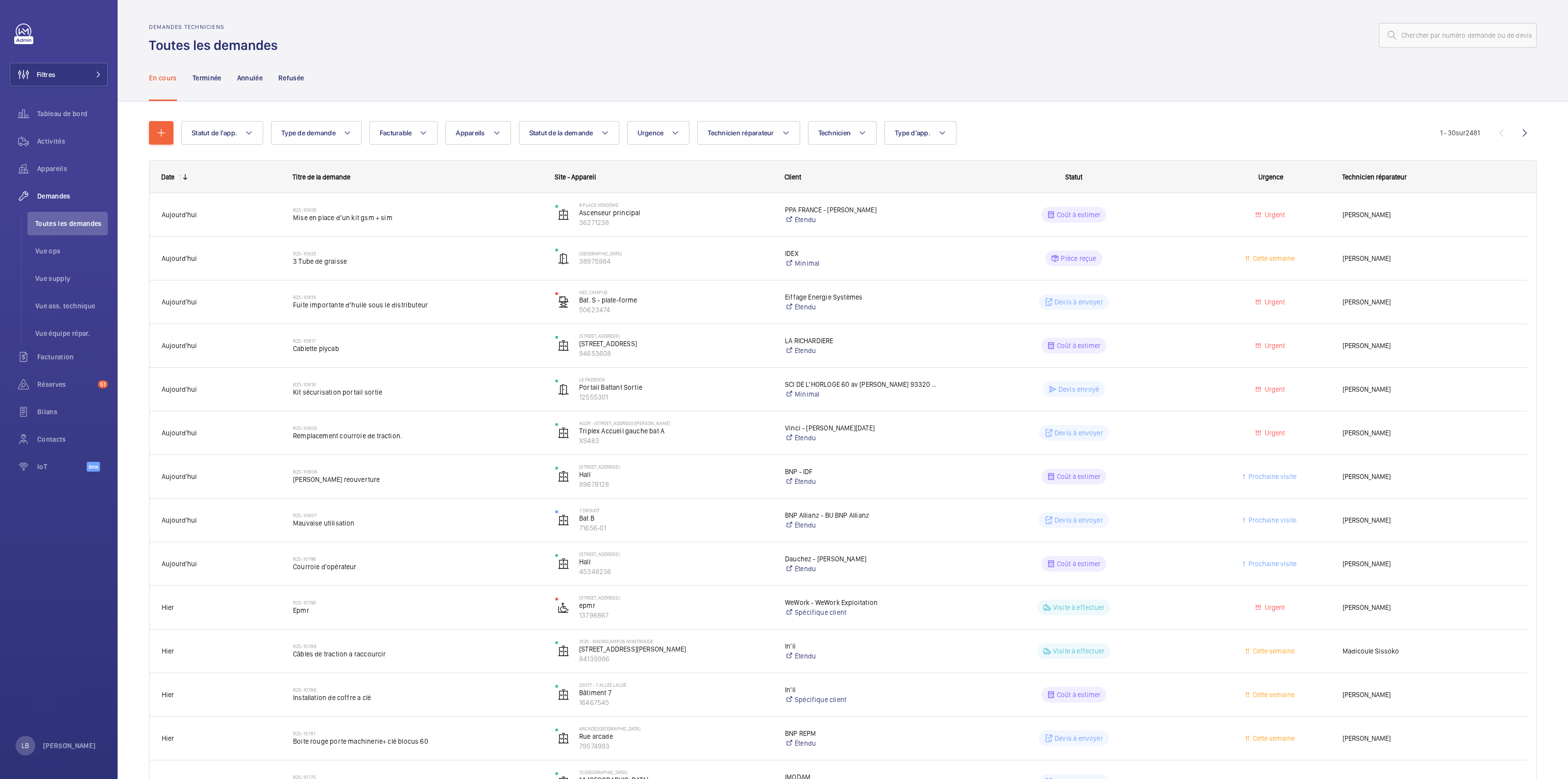
click at [1160, 138] on div "Statut de l'app. Type de demande Facturable Appareils Statut de la demande Urge…" at bounding box center [811, 133] width 1259 height 24
